Goal: Information Seeking & Learning: Learn about a topic

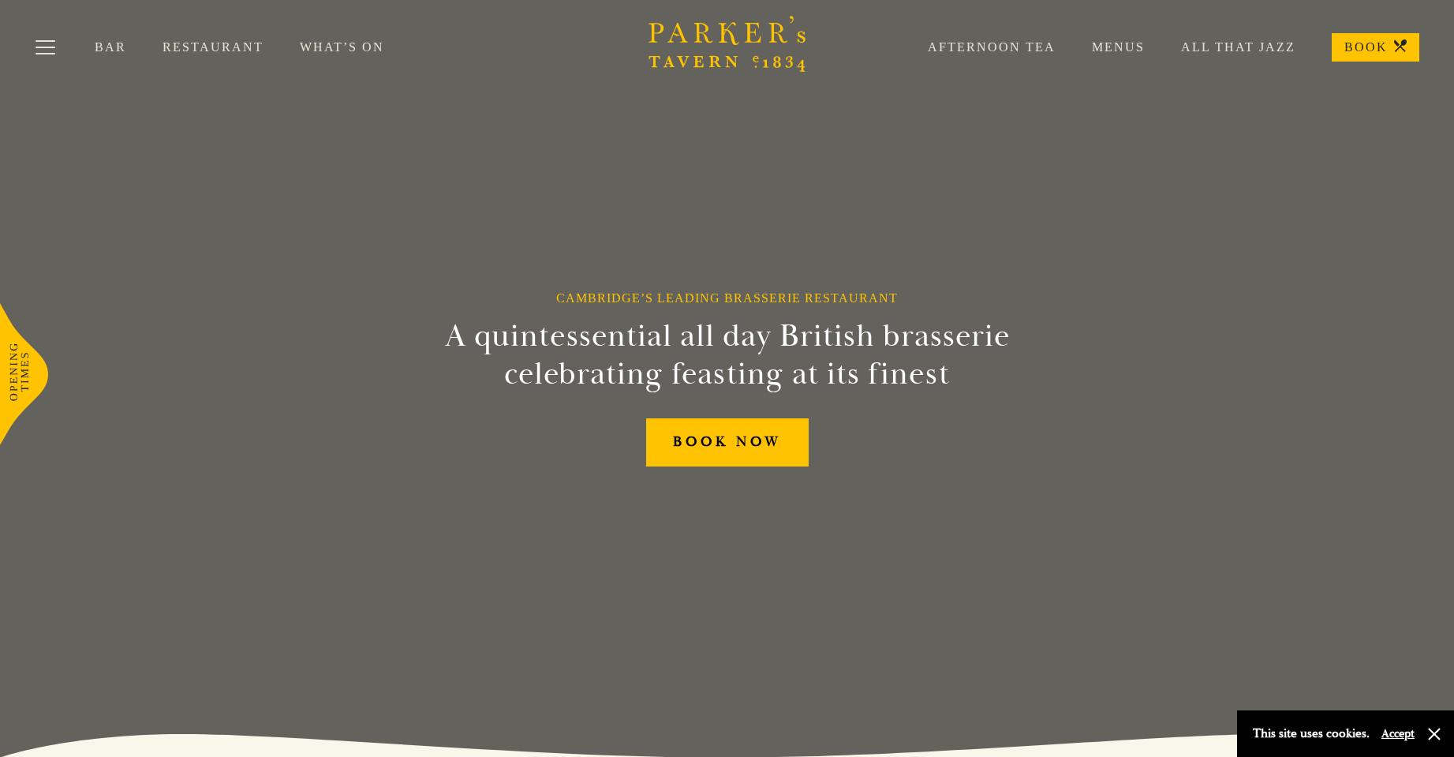
click at [1112, 54] on link "Menus" at bounding box center [1100, 47] width 89 height 16
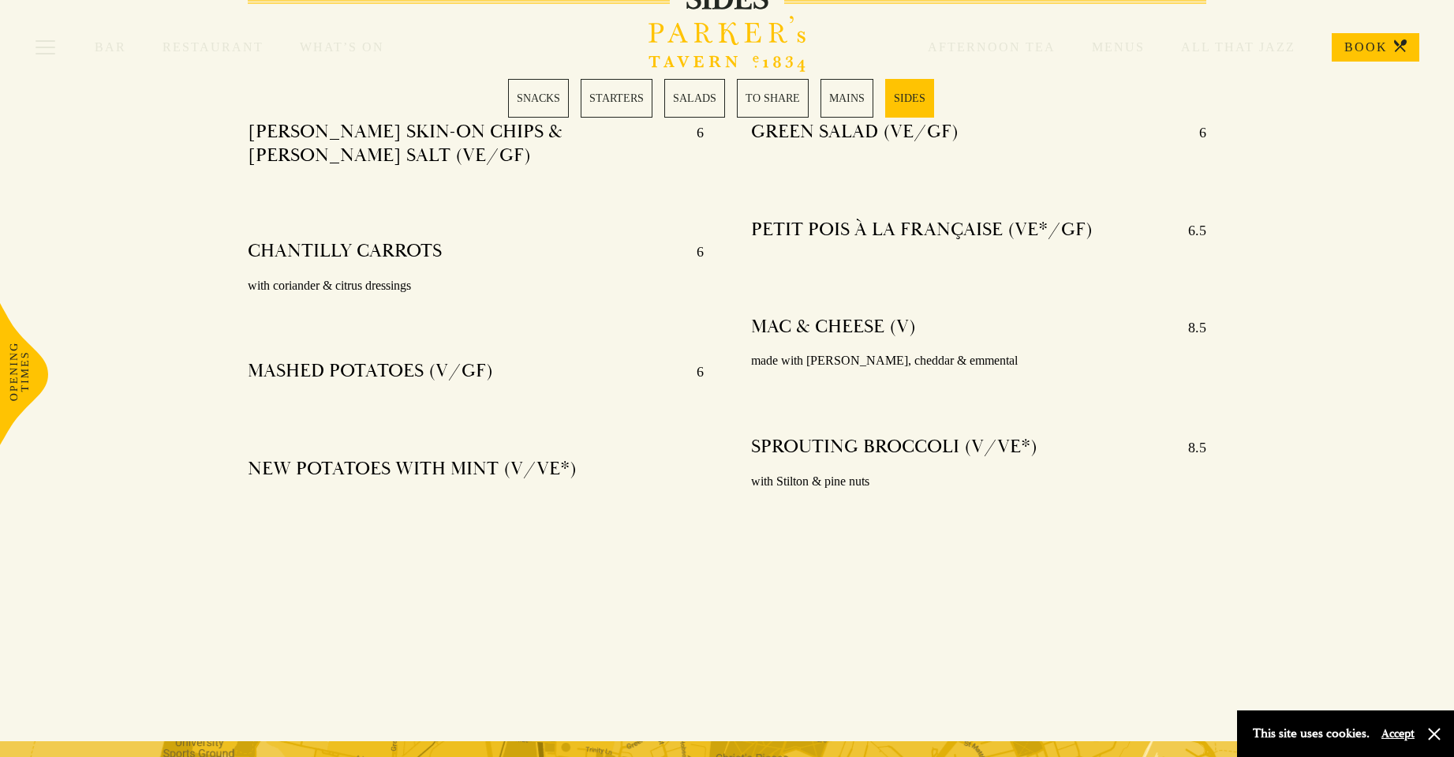
scroll to position [3866, 0]
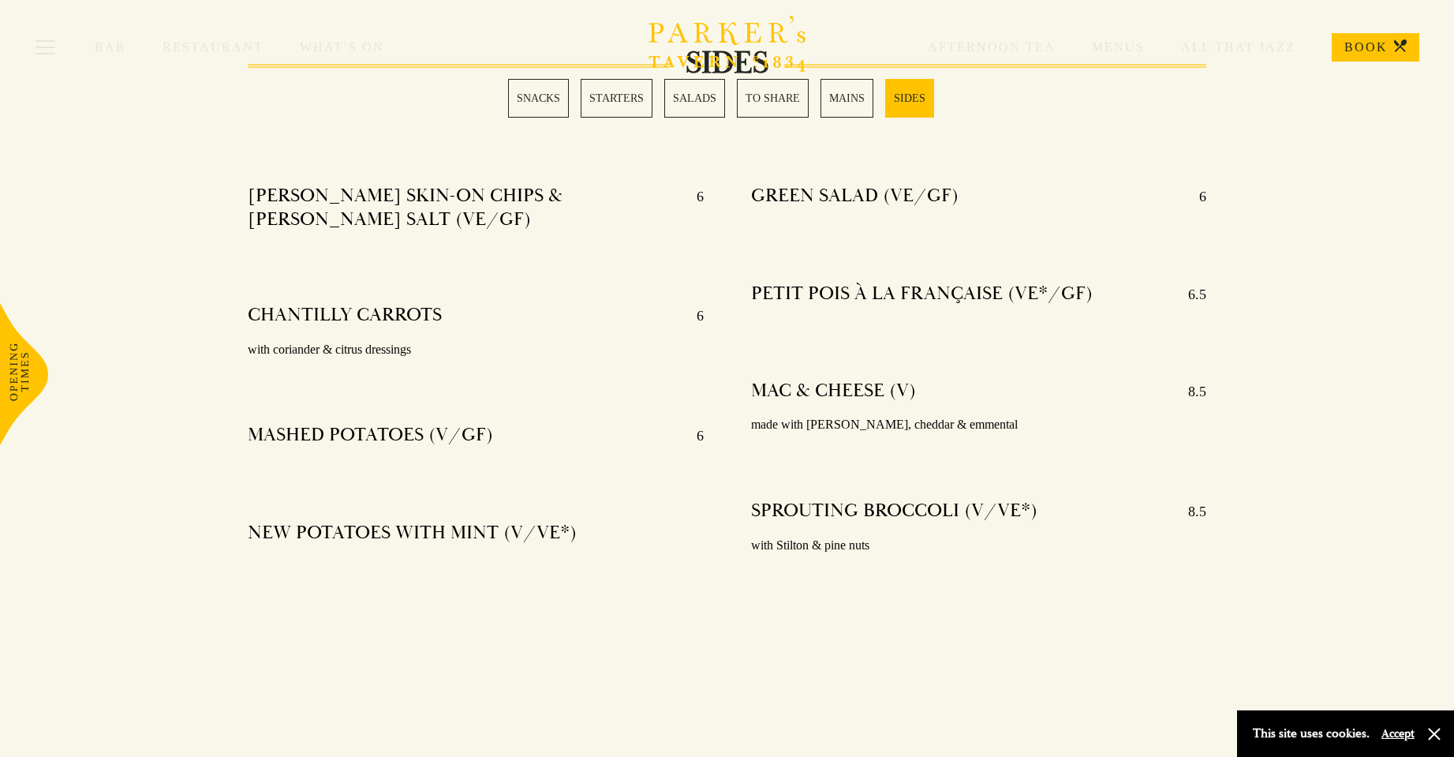
click at [777, 94] on div "Bar Restaurant What’s On Afternoon Tea Menus All That Jazz BOOK" at bounding box center [727, 47] width 1454 height 95
click at [788, 100] on link "TO SHARE" at bounding box center [773, 98] width 72 height 39
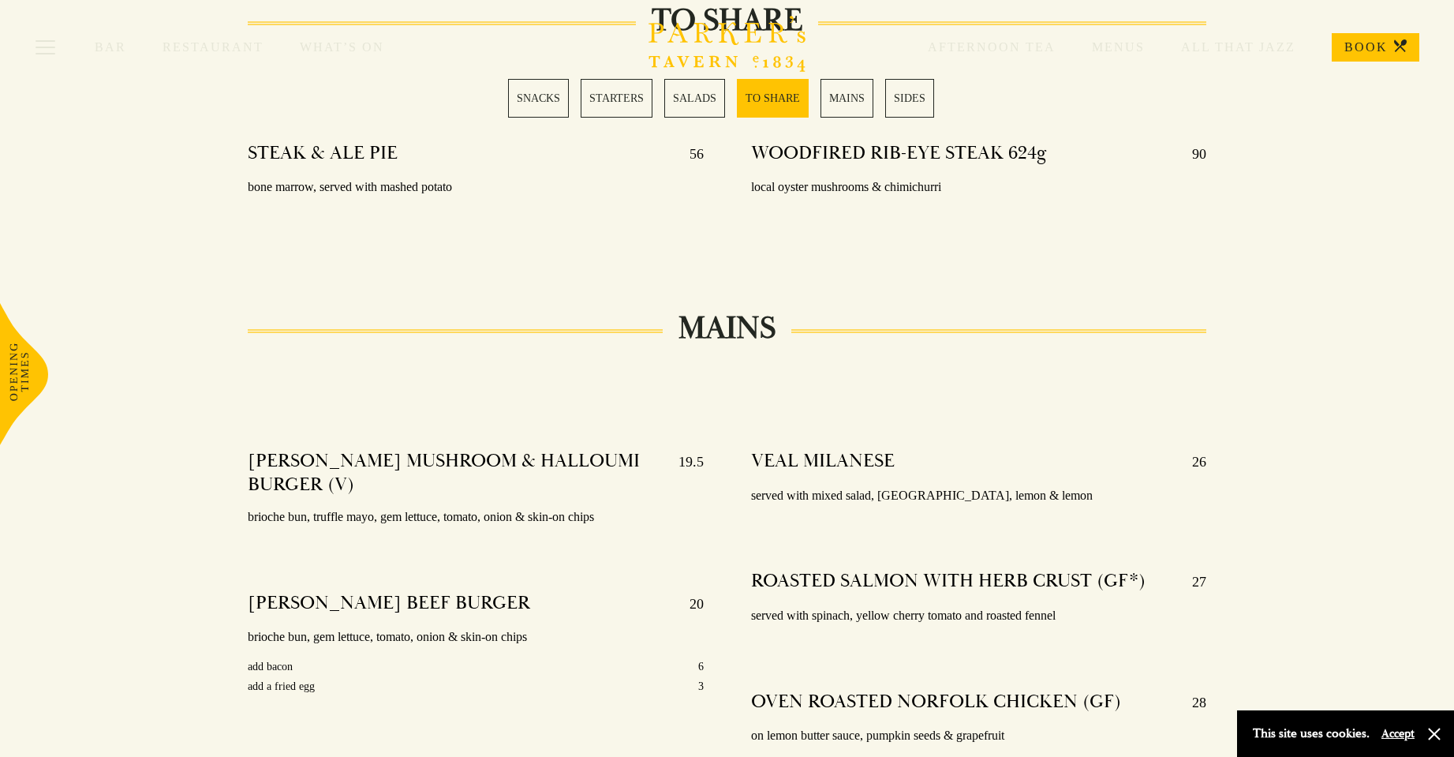
scroll to position [2480, 0]
click at [825, 99] on link "MAINS" at bounding box center [847, 98] width 53 height 39
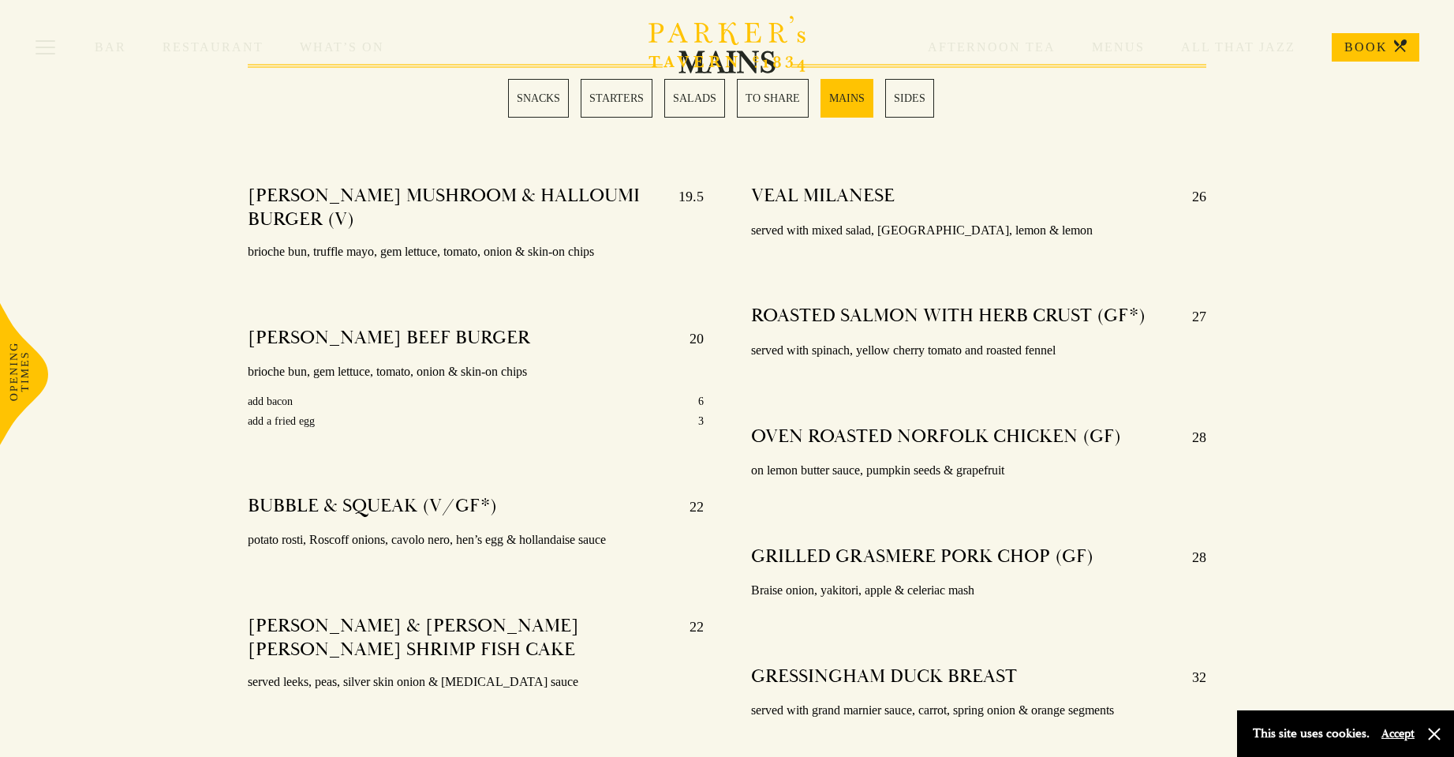
scroll to position [2788, 0]
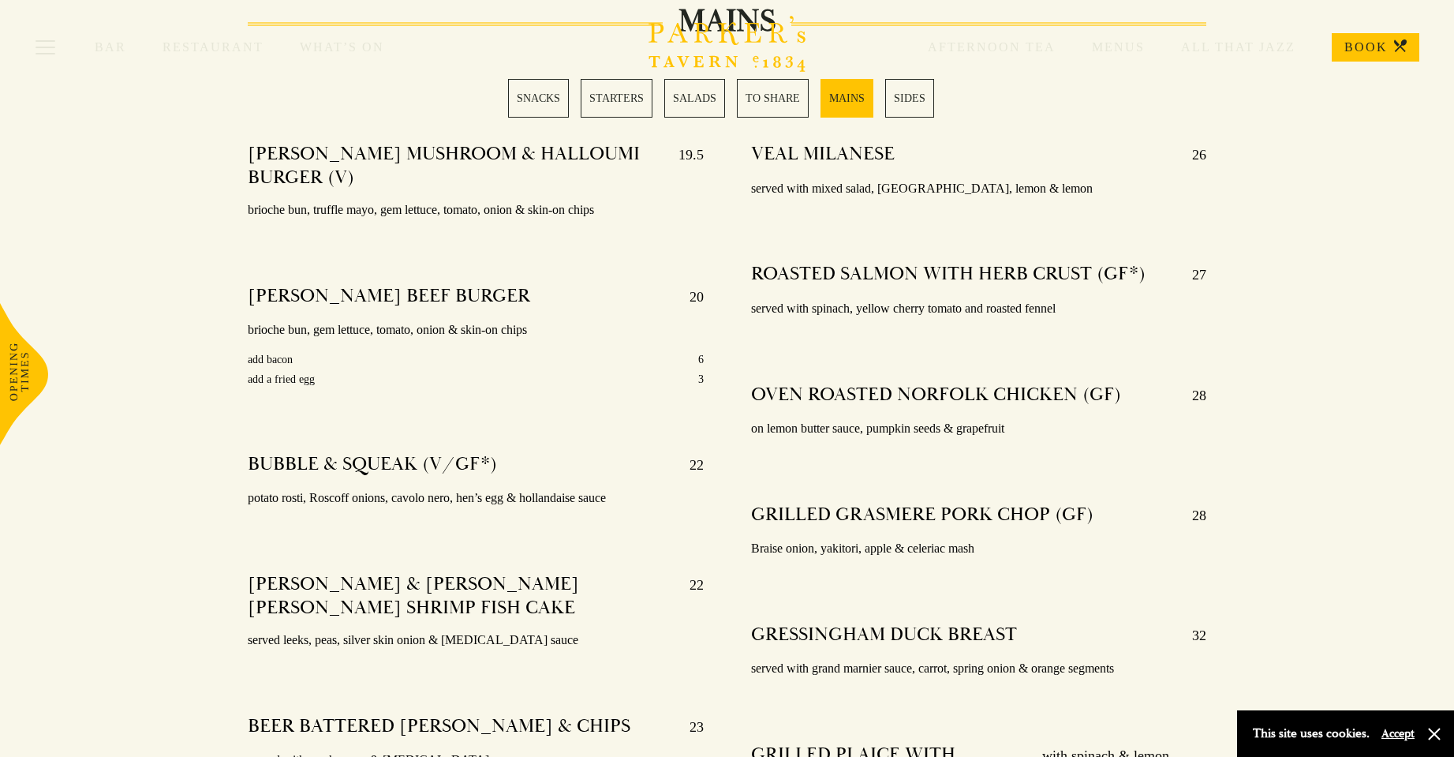
click at [791, 94] on div "Bar Restaurant What’s On Afternoon Tea Menus All That Jazz BOOK" at bounding box center [727, 47] width 1454 height 95
click at [687, 99] on link "SALADS" at bounding box center [694, 98] width 61 height 39
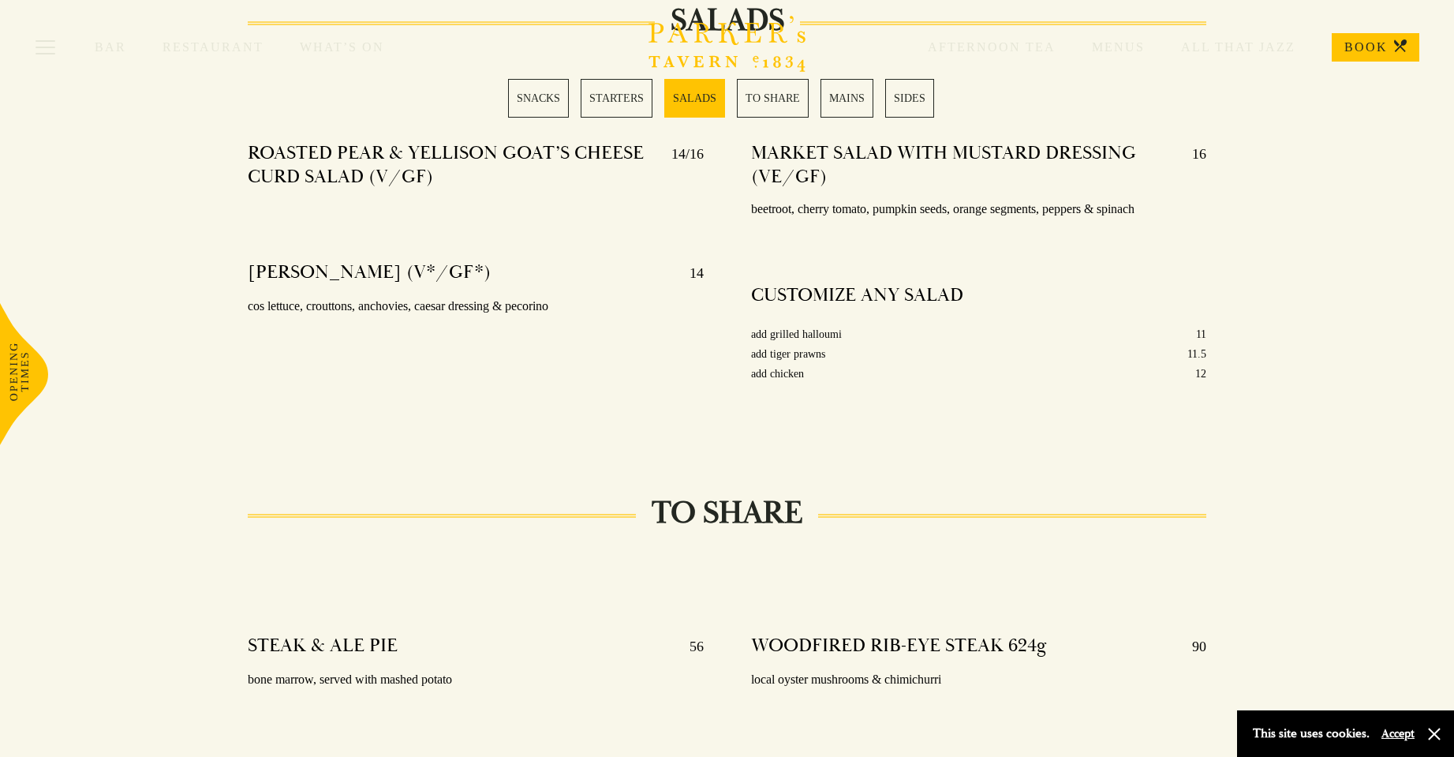
scroll to position [1988, 0]
click at [539, 109] on link "SNACKS" at bounding box center [538, 98] width 61 height 39
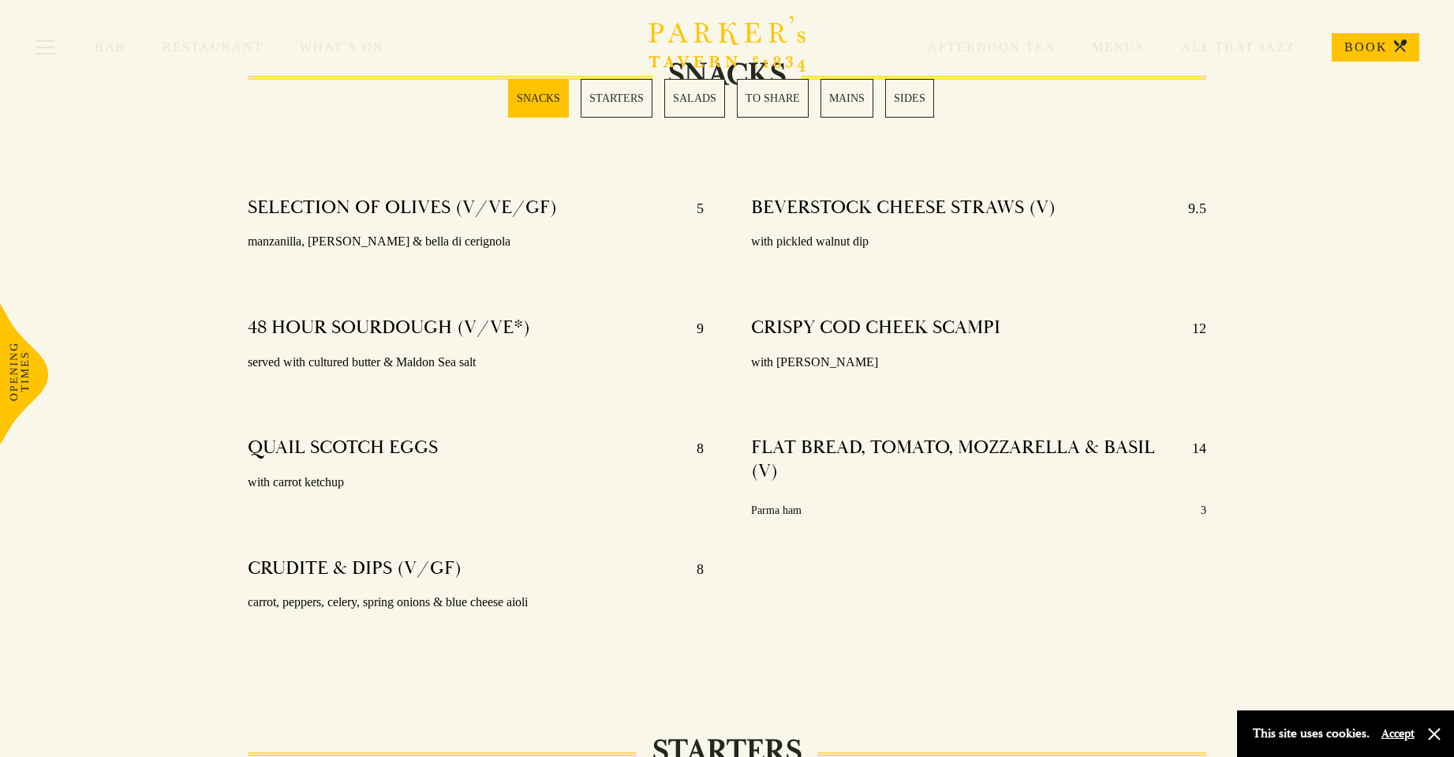
scroll to position [543, 0]
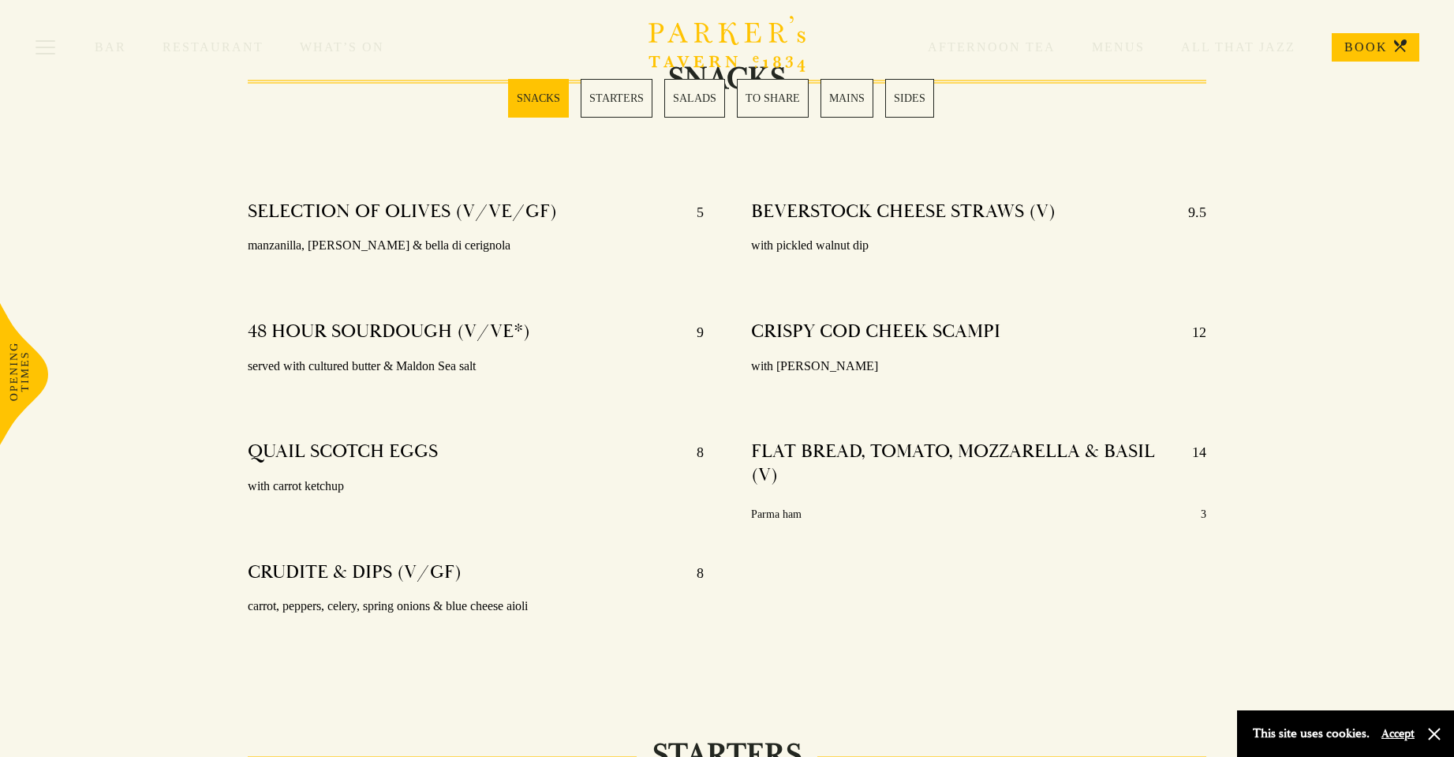
click at [914, 104] on link "SIDES" at bounding box center [909, 98] width 49 height 39
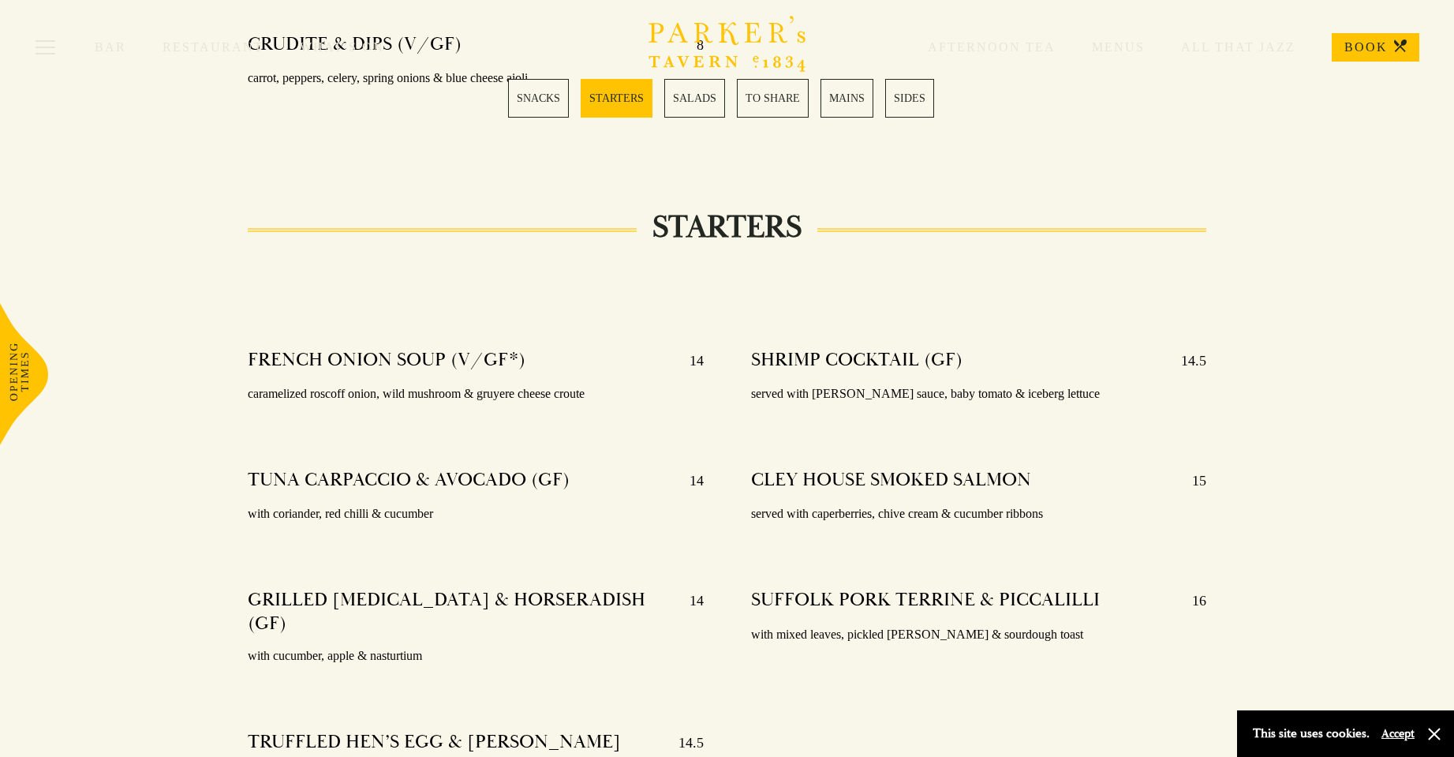
scroll to position [1105, 0]
